Goal: Task Accomplishment & Management: Manage account settings

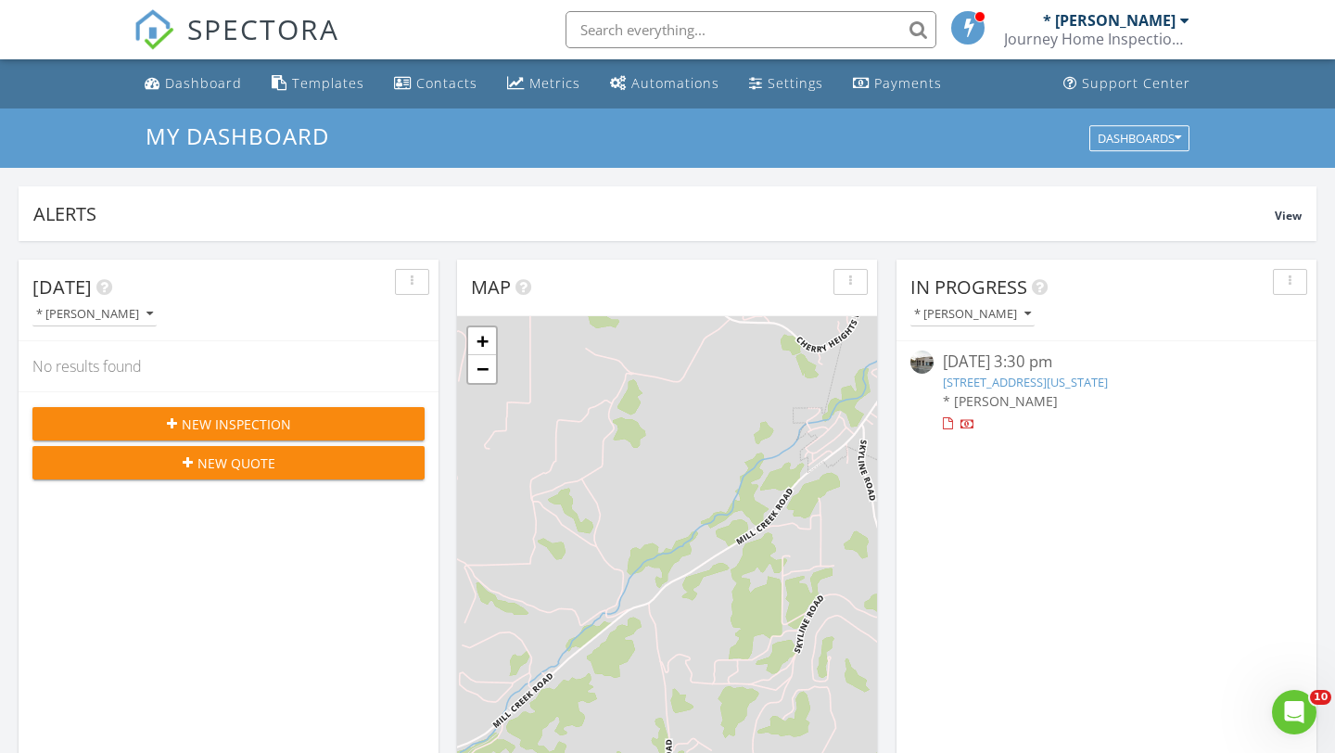
click at [977, 381] on link "208 Washington St, The Dalles, OR 97058" at bounding box center [1025, 381] width 165 height 17
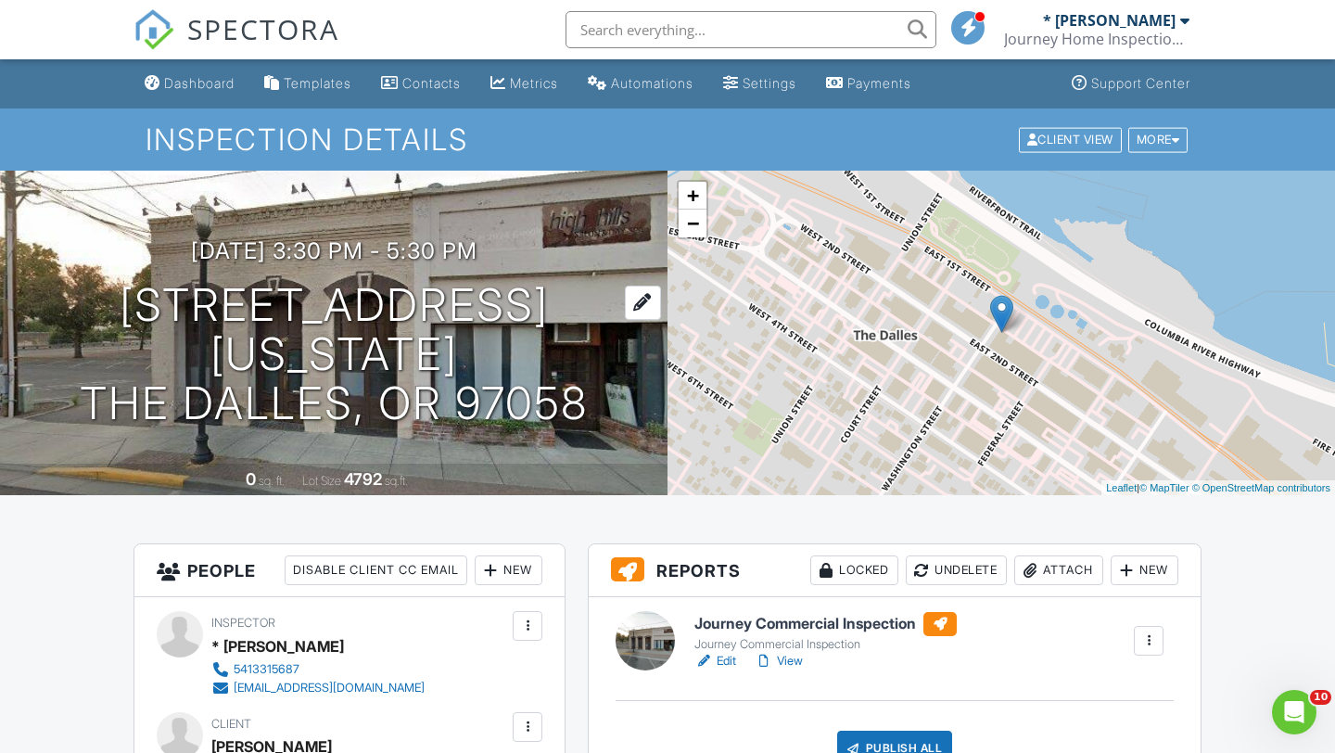
click at [625, 320] on div at bounding box center [643, 302] width 36 height 34
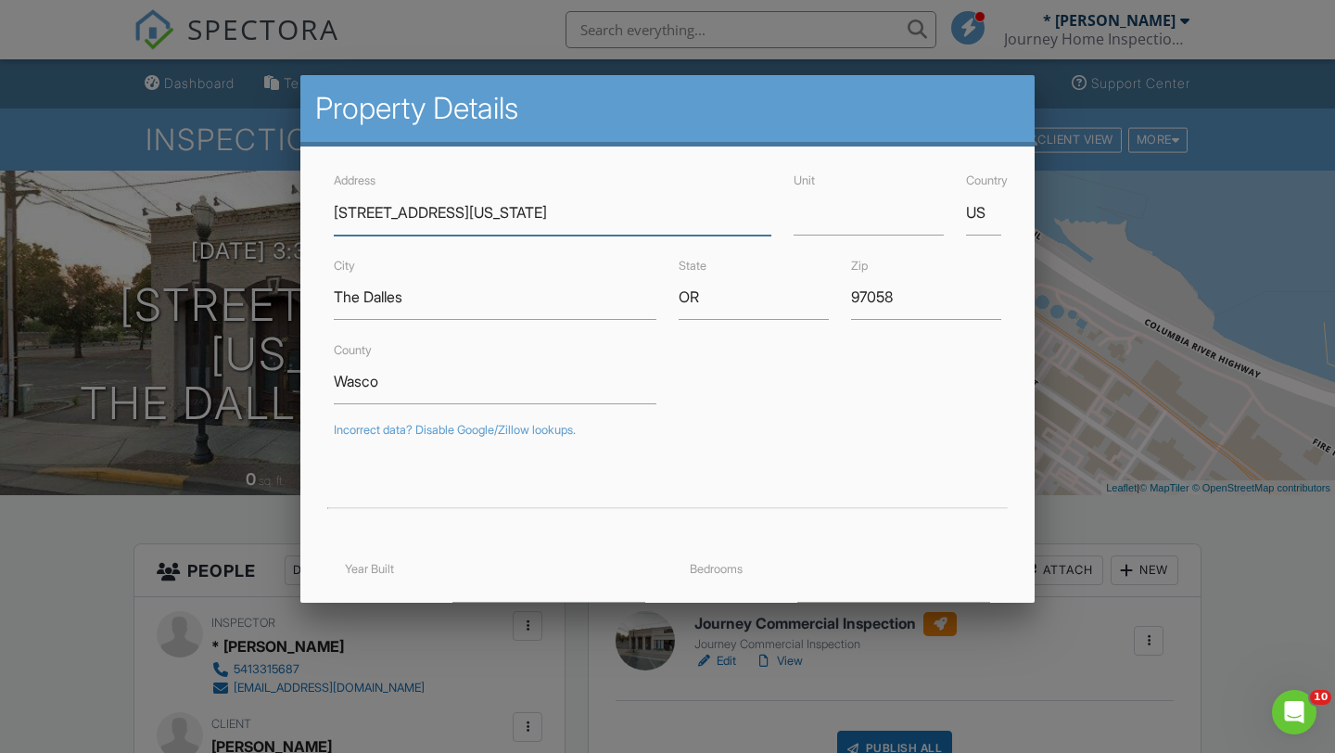
click at [364, 220] on input "[STREET_ADDRESS][US_STATE]" at bounding box center [552, 212] width 437 height 45
click at [579, 208] on input "[STREET_ADDRESS][US_STATE]" at bounding box center [552, 212] width 437 height 45
type input "[STREET_ADDRESS][US_STATE]"
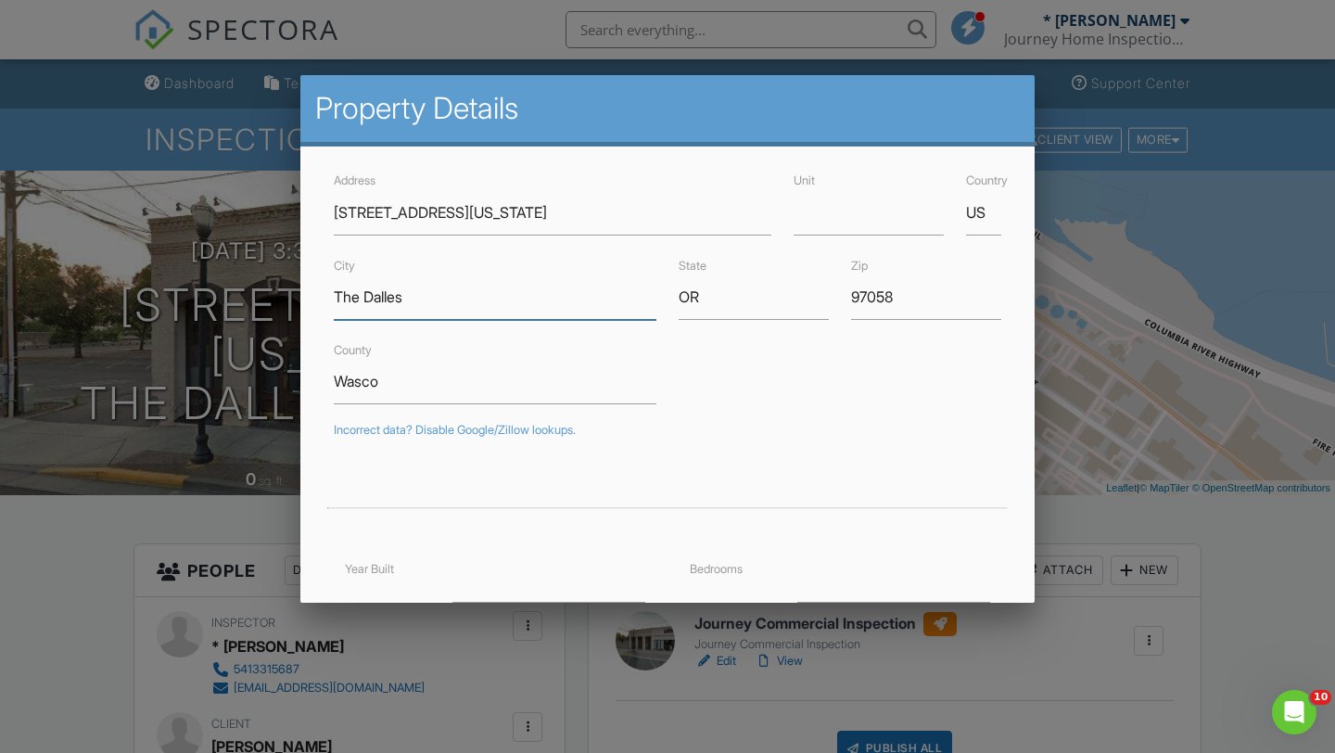
click at [586, 304] on input "The Dalles" at bounding box center [495, 296] width 323 height 45
click at [724, 436] on div "Incorrect data? Disable Google/Zillow lookups." at bounding box center [667, 430] width 667 height 15
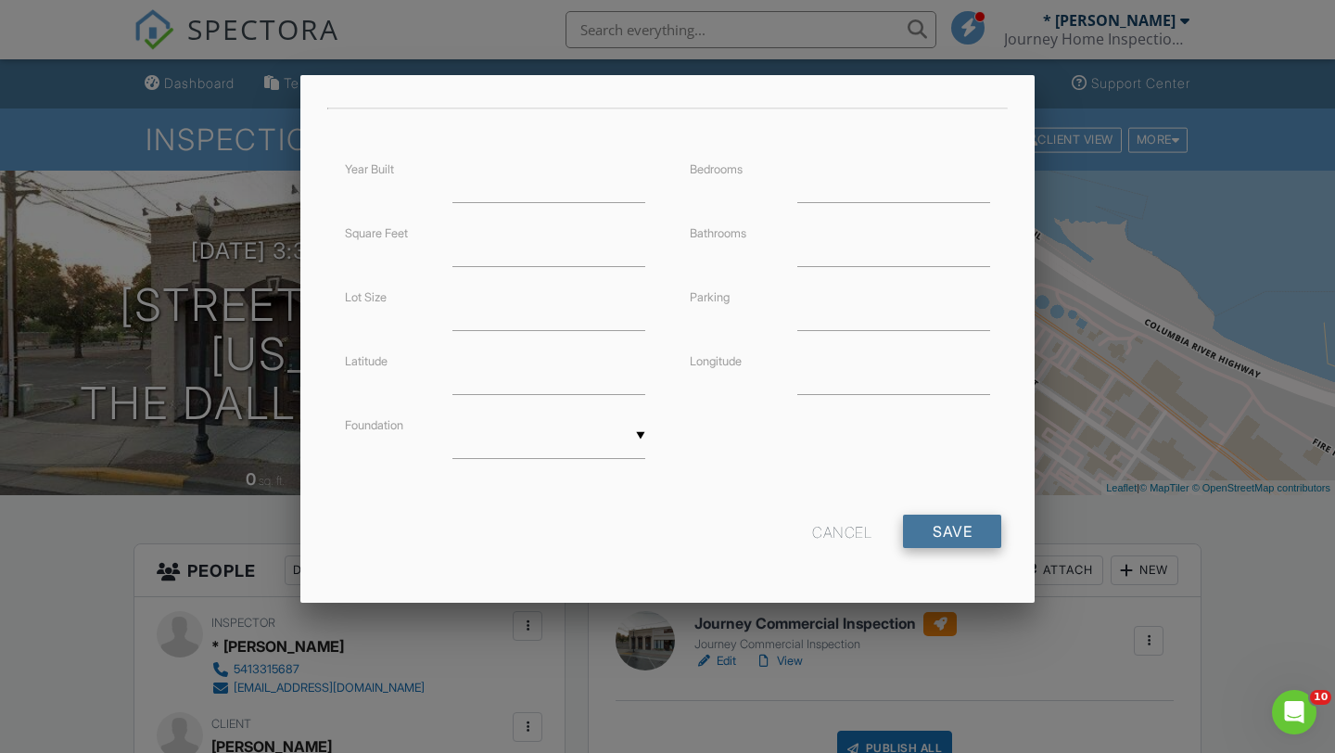
click at [969, 535] on input "Save" at bounding box center [952, 530] width 98 height 33
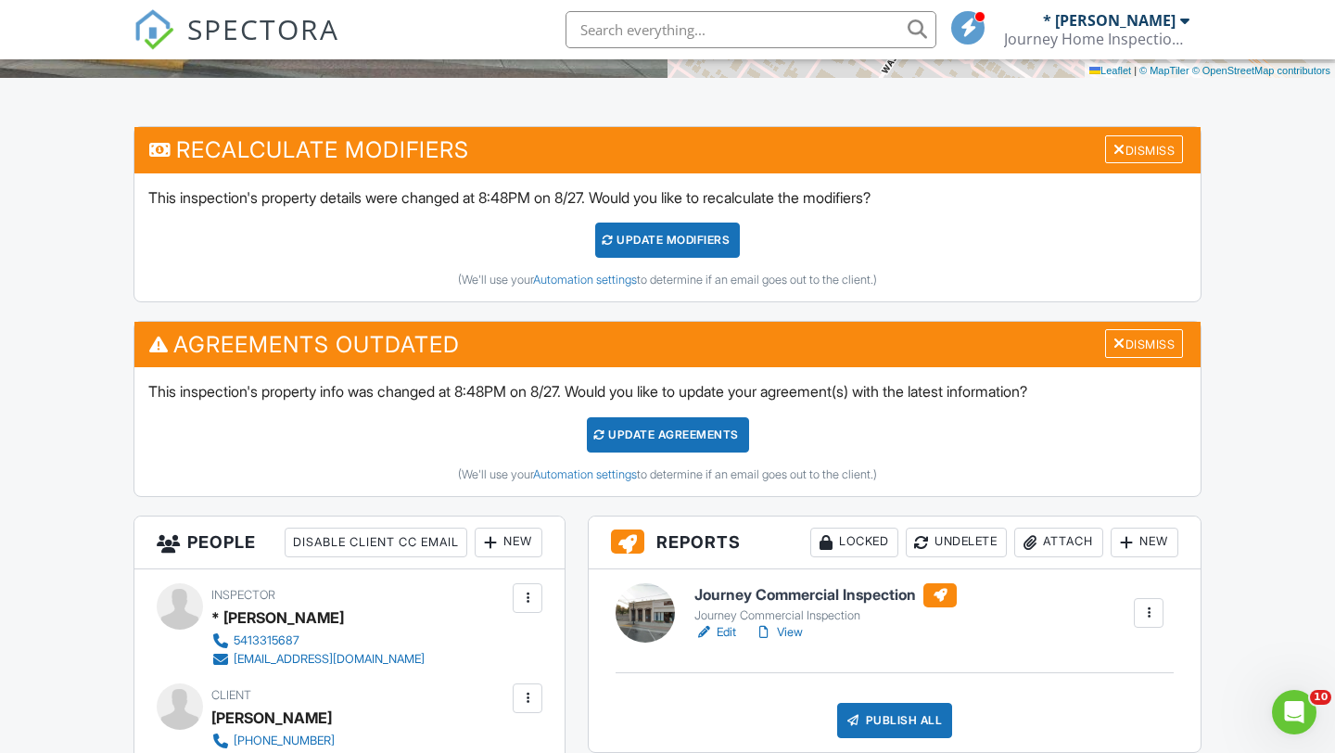
scroll to position [391, 0]
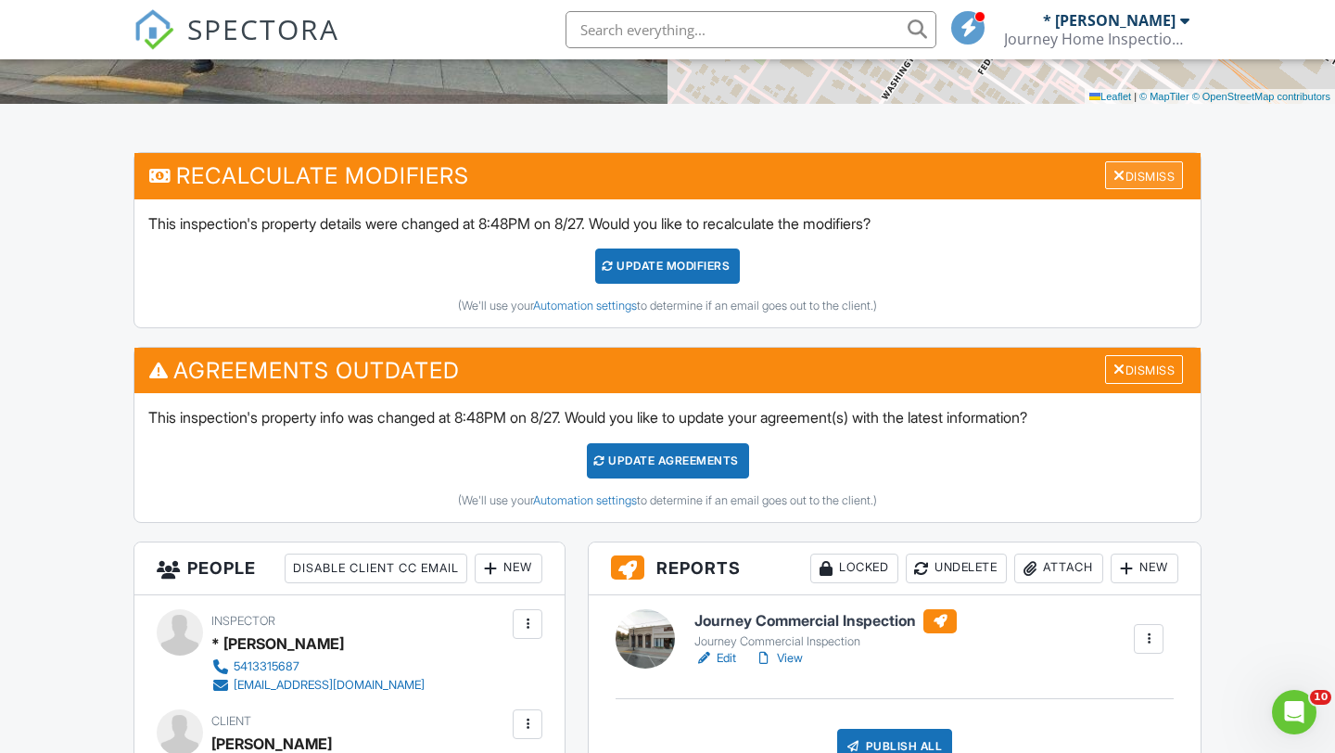
click at [1133, 177] on div "Dismiss" at bounding box center [1144, 175] width 78 height 29
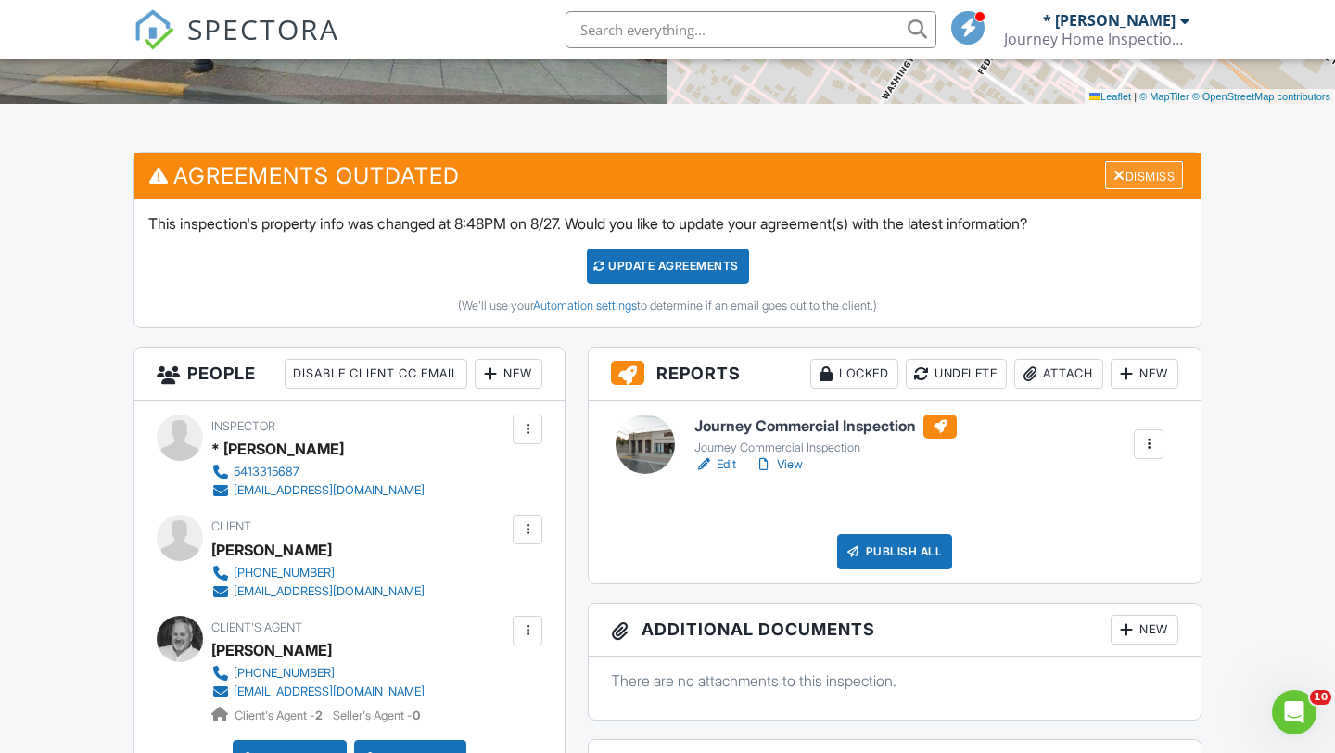
click at [1133, 177] on div "Dismiss" at bounding box center [1144, 175] width 78 height 29
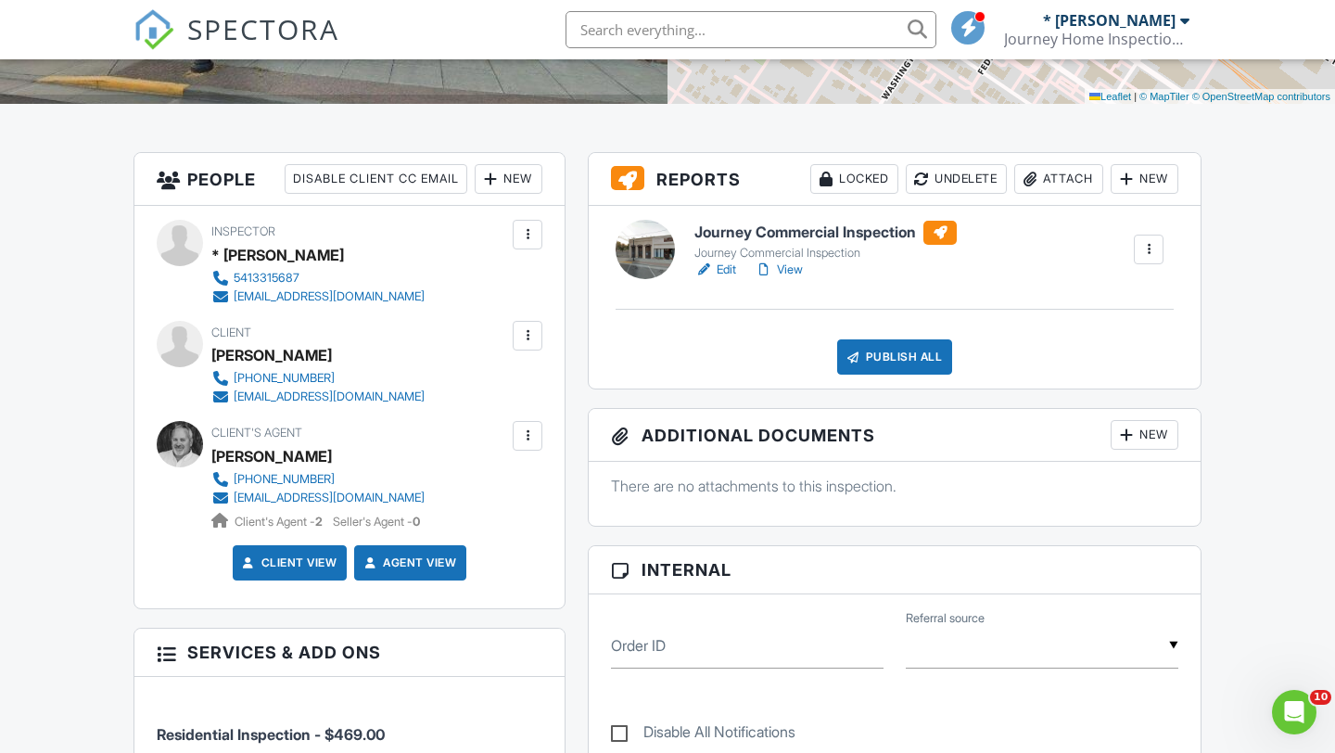
click at [735, 231] on h6 "Journey Commercial Inspection" at bounding box center [825, 233] width 262 height 24
